Goal: Transaction & Acquisition: Purchase product/service

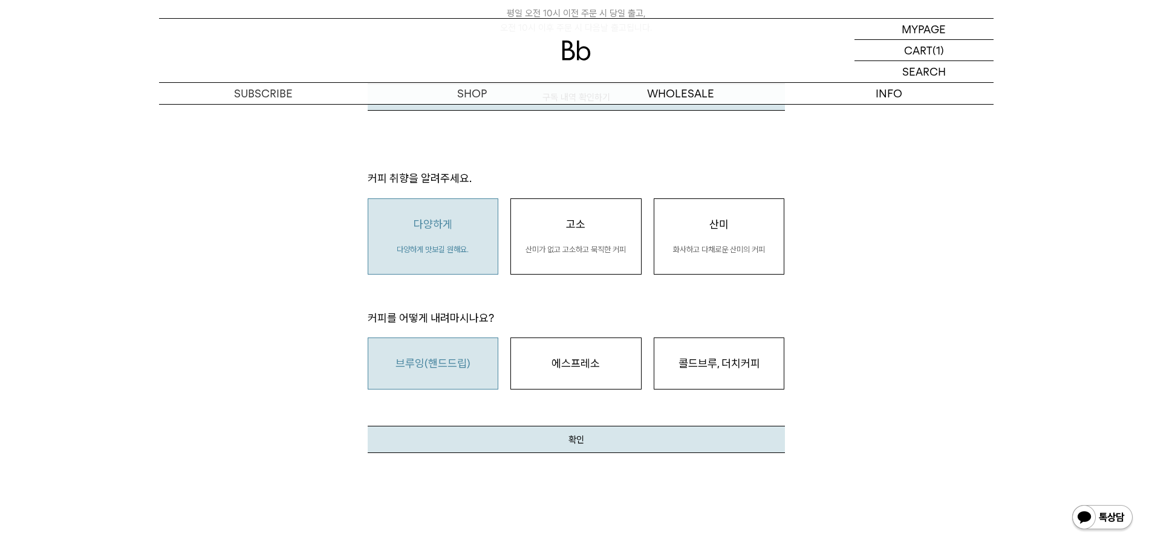
scroll to position [302, 0]
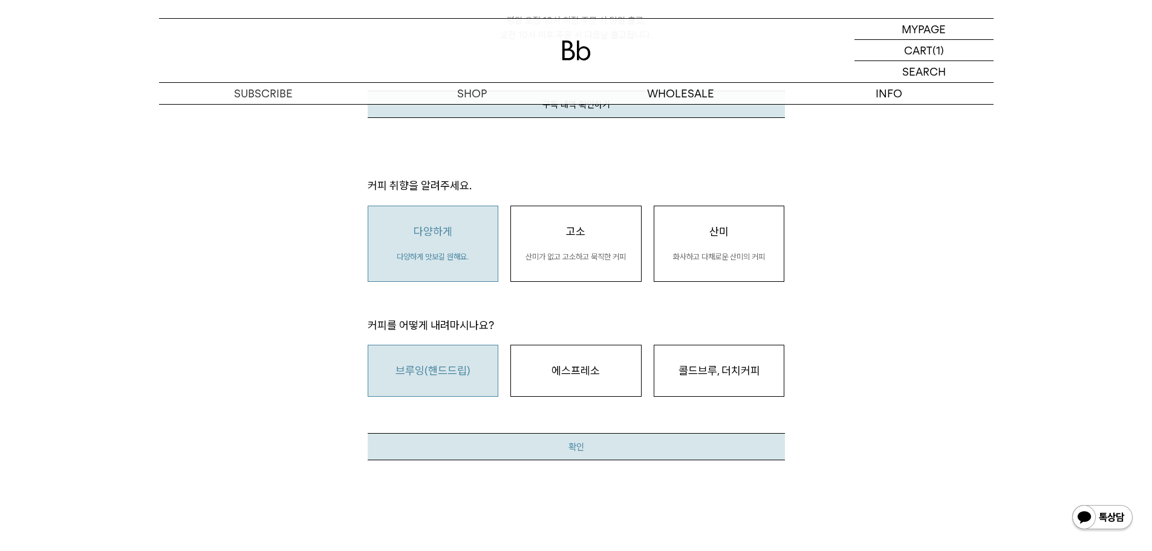
click at [581, 433] on button "확인" at bounding box center [576, 446] width 417 height 27
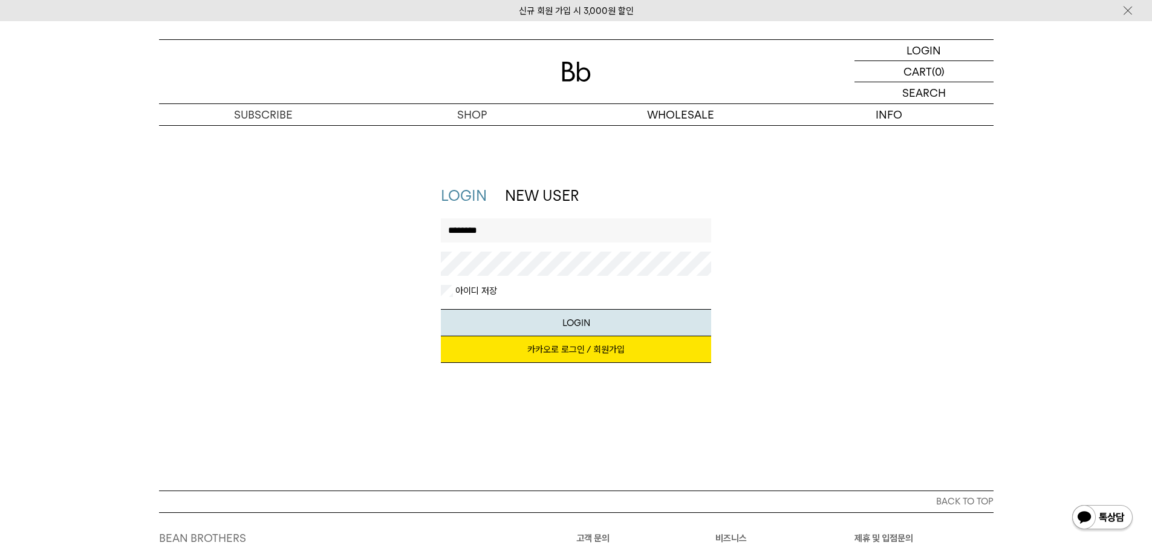
click at [441, 309] on button "LOGIN" at bounding box center [576, 322] width 270 height 27
click at [377, 261] on div "LOGIN NEW USER 지금 가입하시면 3,000원 쿠폰과 매월 회원 전용 커피 혜택을 드려요. 카카오로 로그인 / 회원가입 아이디로 로그…" at bounding box center [576, 280] width 847 height 189
click at [441, 309] on button "LOGIN" at bounding box center [576, 322] width 270 height 27
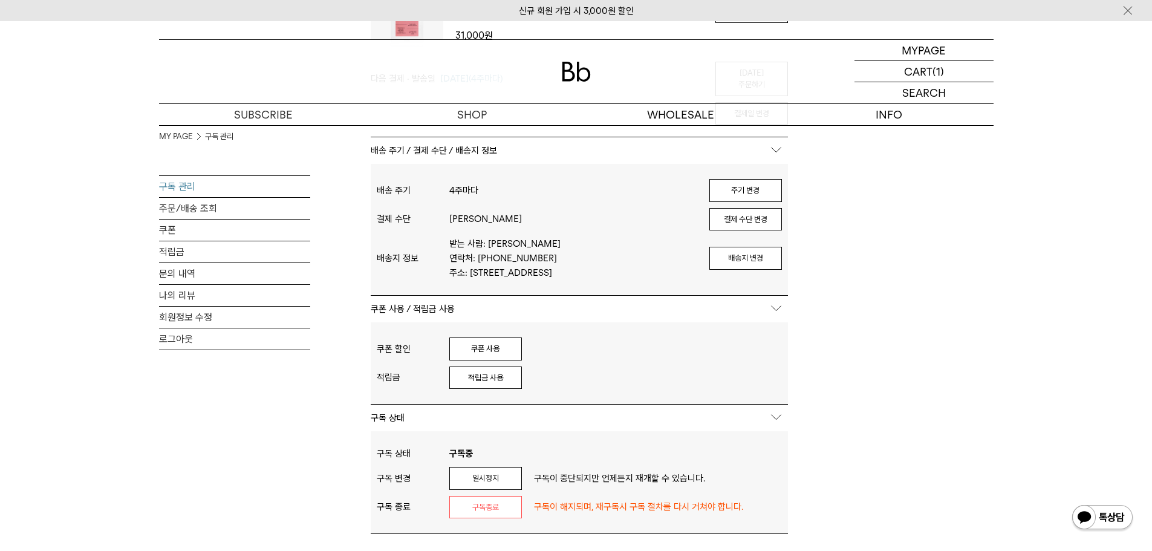
scroll to position [242, 0]
click at [503, 354] on button "쿠폰 사용" at bounding box center [485, 348] width 73 height 23
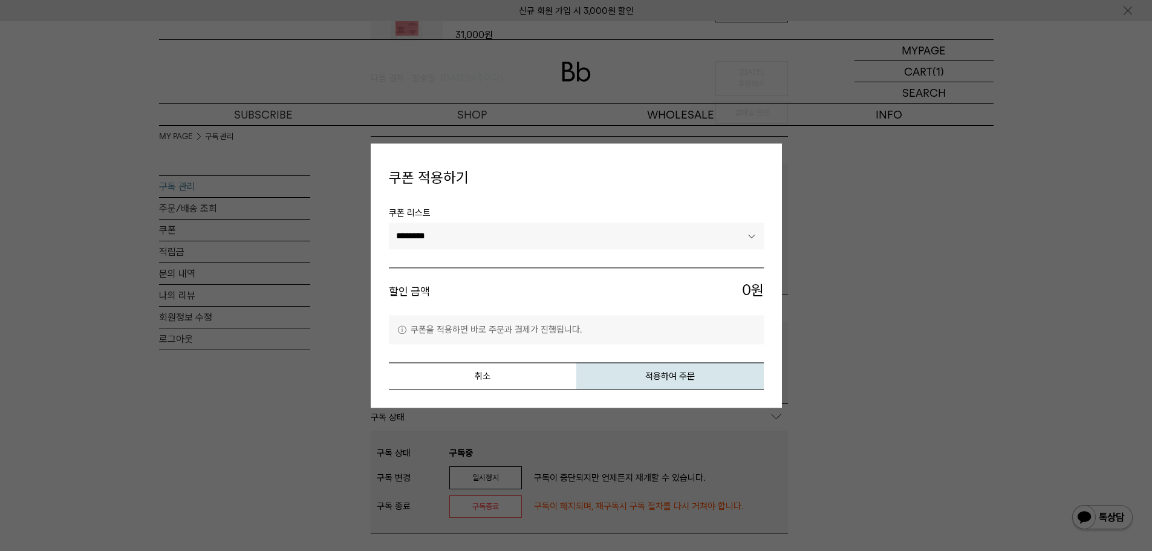
click at [474, 241] on select "**********" at bounding box center [576, 236] width 375 height 27
select select "*******"
click at [389, 223] on select "**********" at bounding box center [576, 236] width 375 height 27
click at [486, 377] on button "취소" at bounding box center [483, 375] width 188 height 27
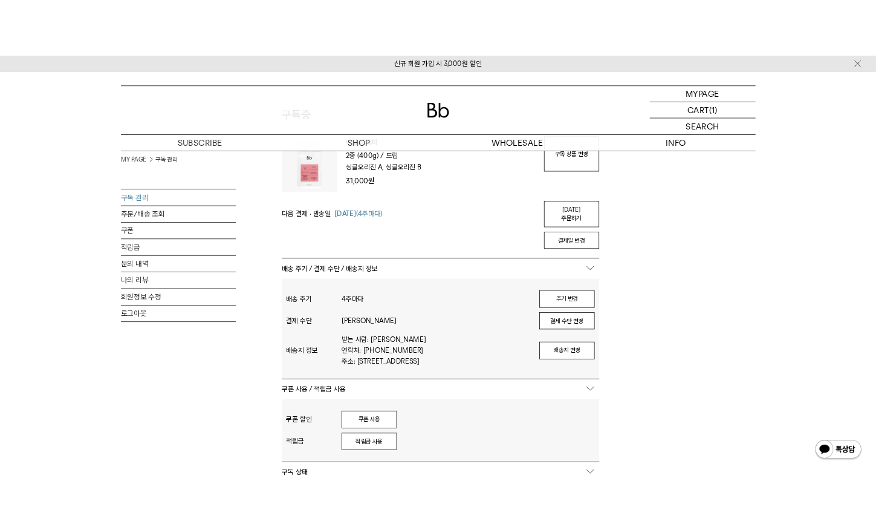
scroll to position [0, 0]
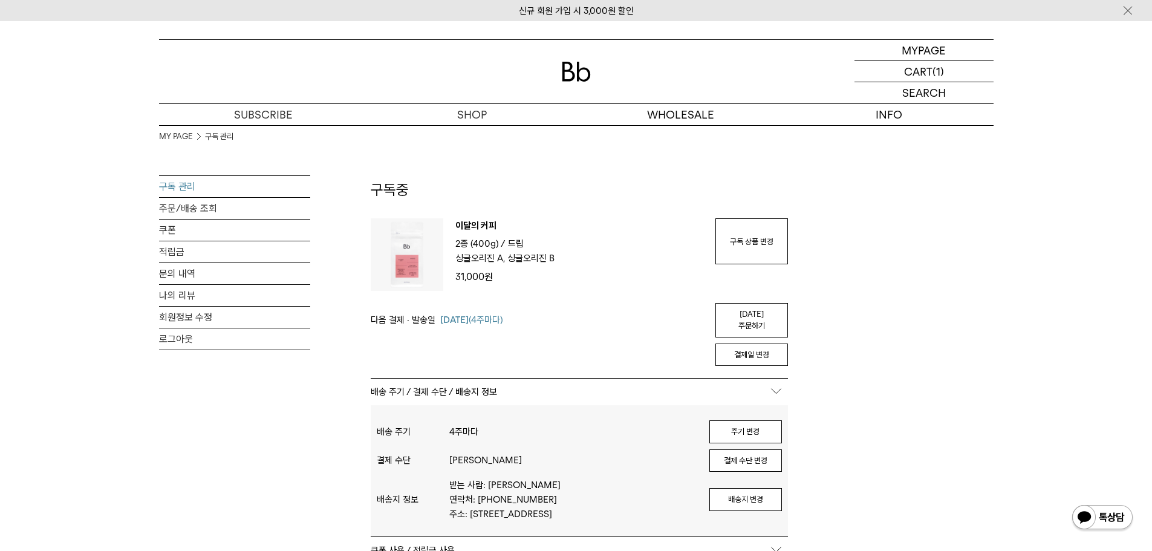
click at [1065, 116] on div "MYPAGE 마이페이지 LOGOUT 로그아웃 CART 장바구니 (1) SEARCH 검색 검색폼 ** 추천상품" at bounding box center [576, 73] width 1152 height 105
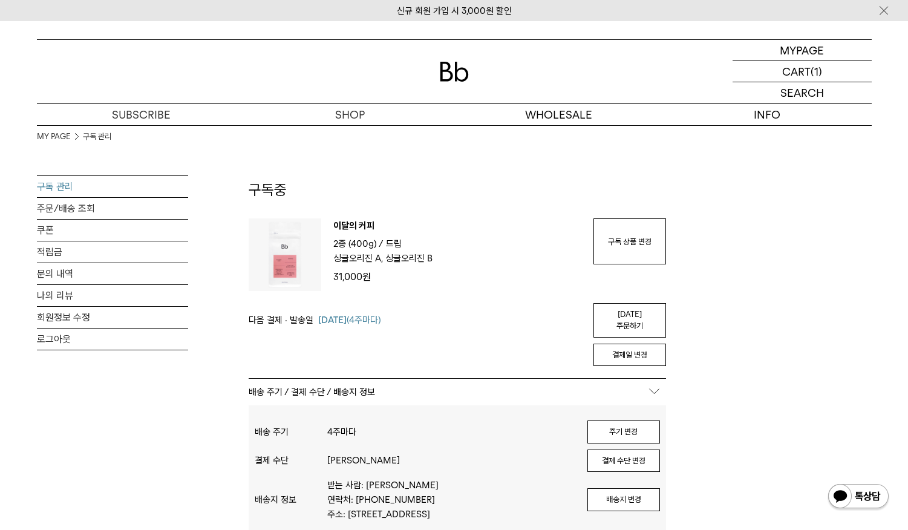
drag, startPoint x: 755, startPoint y: 279, endPoint x: 772, endPoint y: 268, distance: 20.1
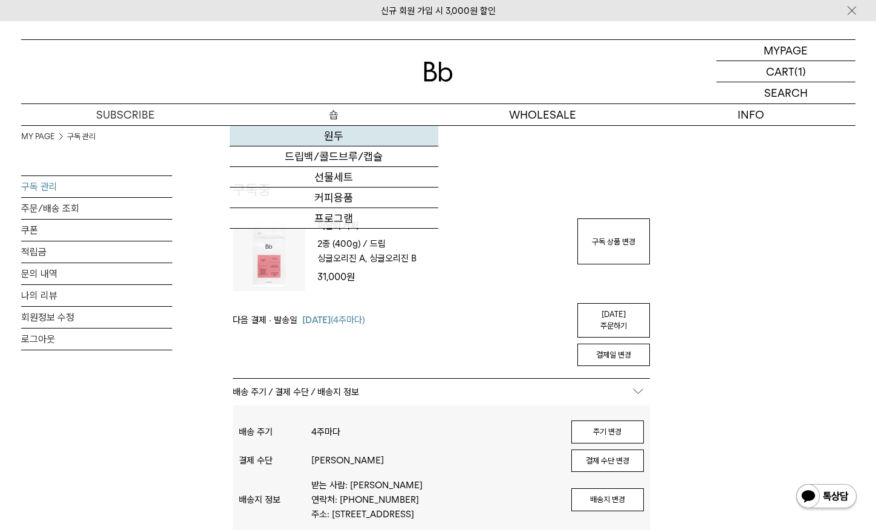
click at [330, 132] on link "원두" at bounding box center [334, 136] width 209 height 21
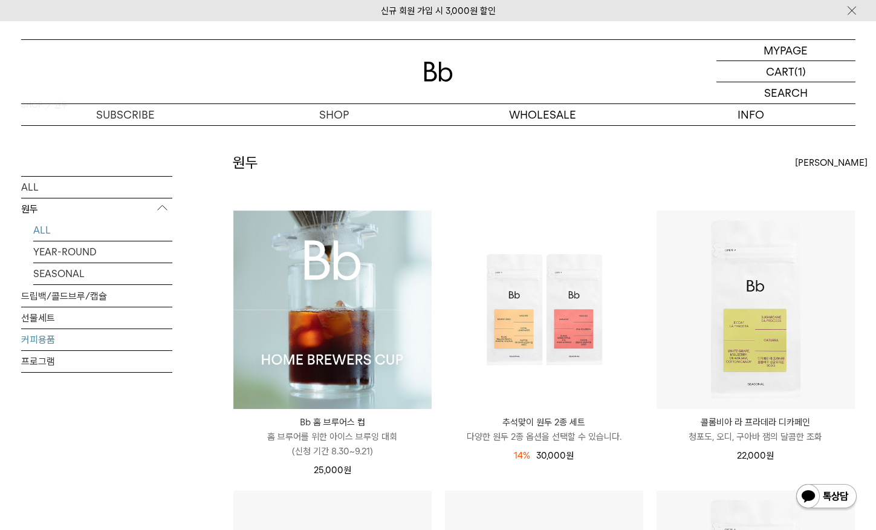
scroll to position [60, 0]
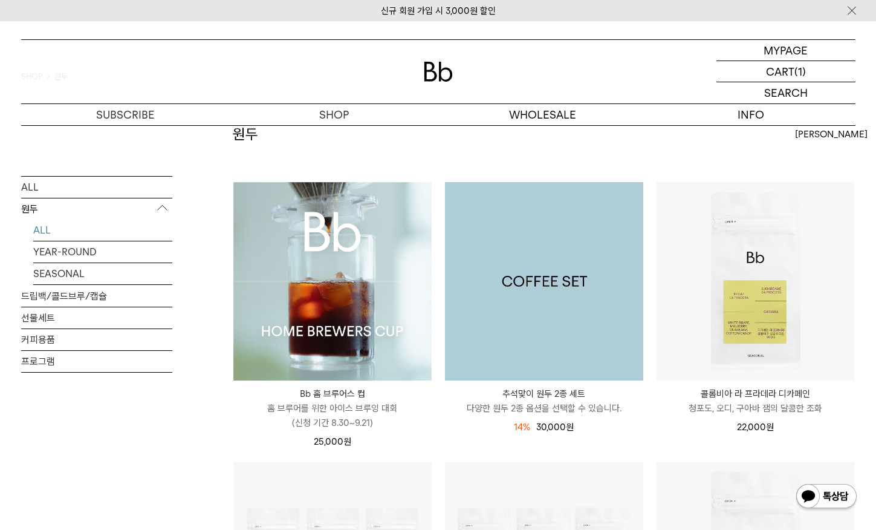
click at [556, 312] on img at bounding box center [544, 281] width 198 height 198
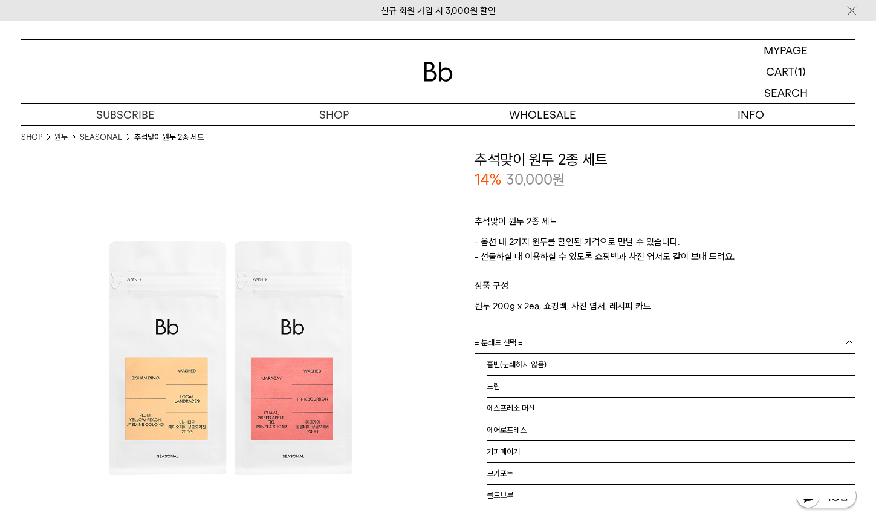
click at [523, 342] on span "= 분쇄도 선택 =" at bounding box center [499, 342] width 48 height 21
click at [517, 364] on li "홀빈(분쇄하지 않음)" at bounding box center [671, 365] width 369 height 22
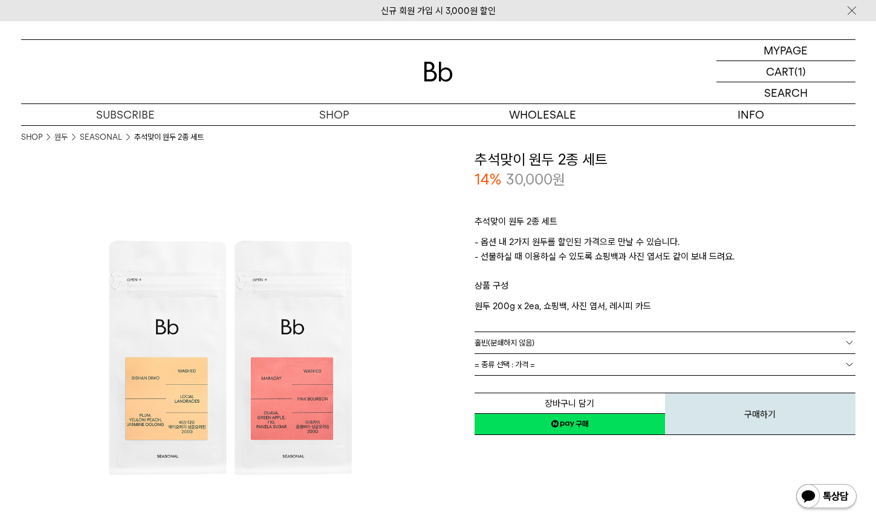
click at [517, 364] on span "= 종류 선택 : 가격 =" at bounding box center [505, 364] width 60 height 21
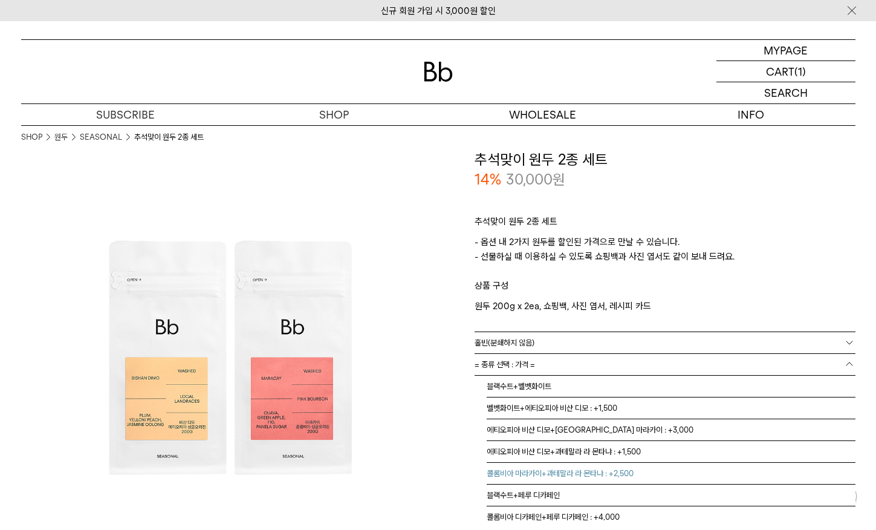
scroll to position [8, 0]
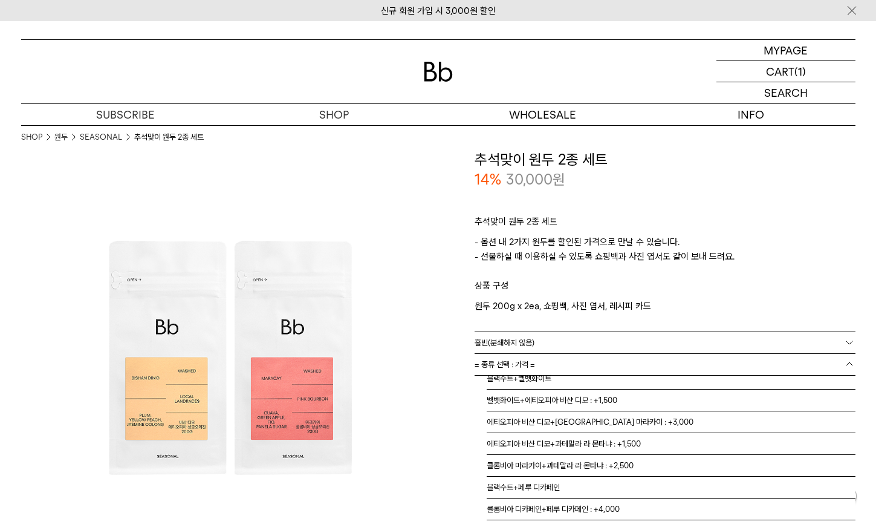
click at [429, 424] on img at bounding box center [229, 357] width 417 height 417
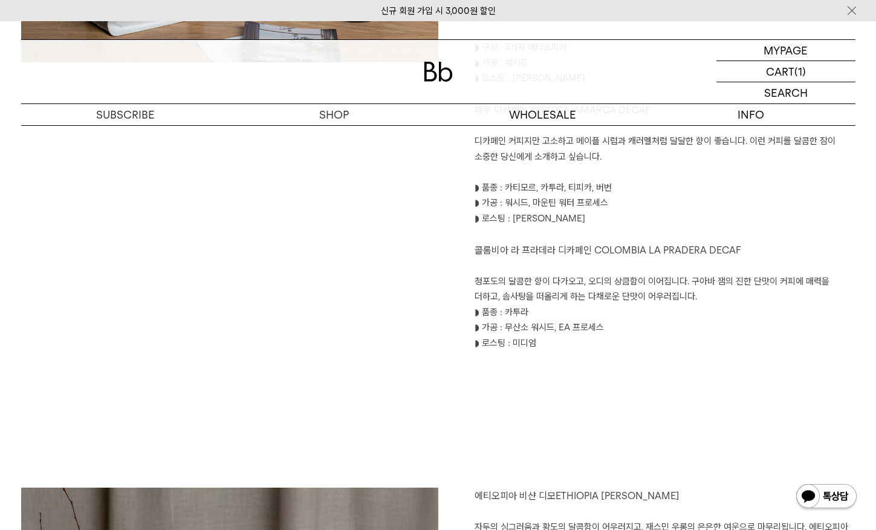
scroll to position [968, 0]
